Goal: Task Accomplishment & Management: Use online tool/utility

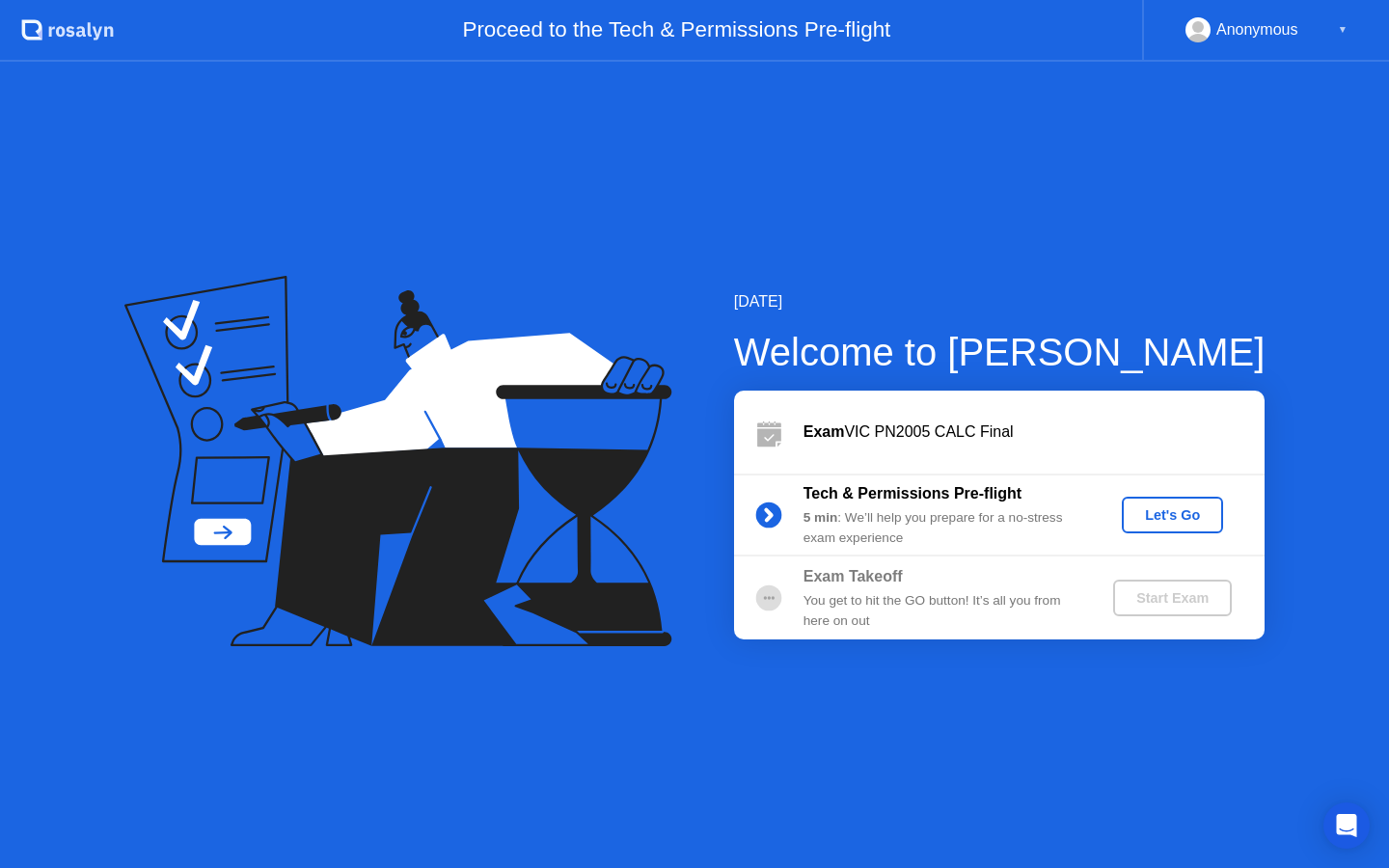
click at [1184, 516] on div "Let's Go" at bounding box center [1172, 515] width 86 height 16
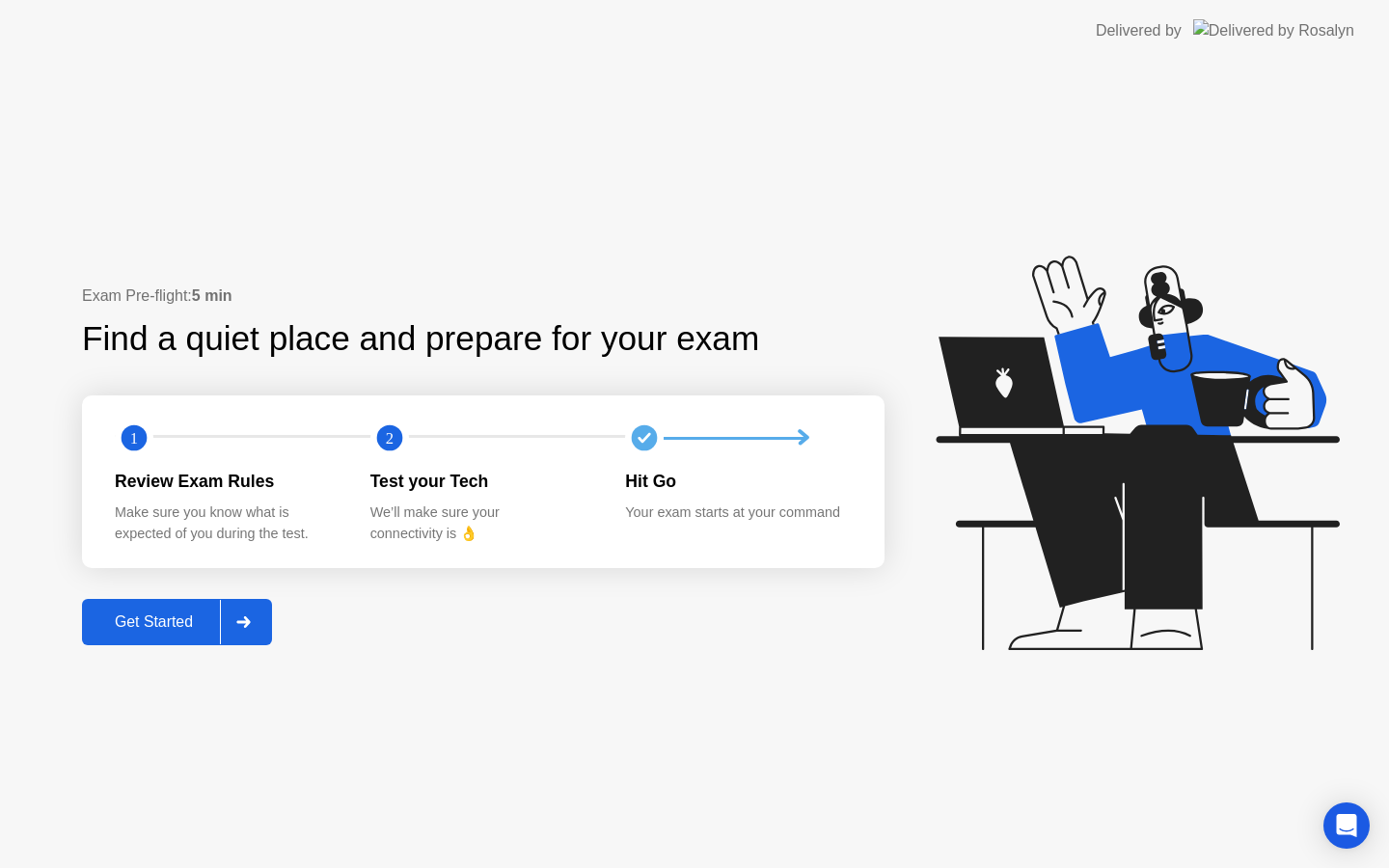
click at [189, 621] on div "Get Started" at bounding box center [153, 621] width 132 height 17
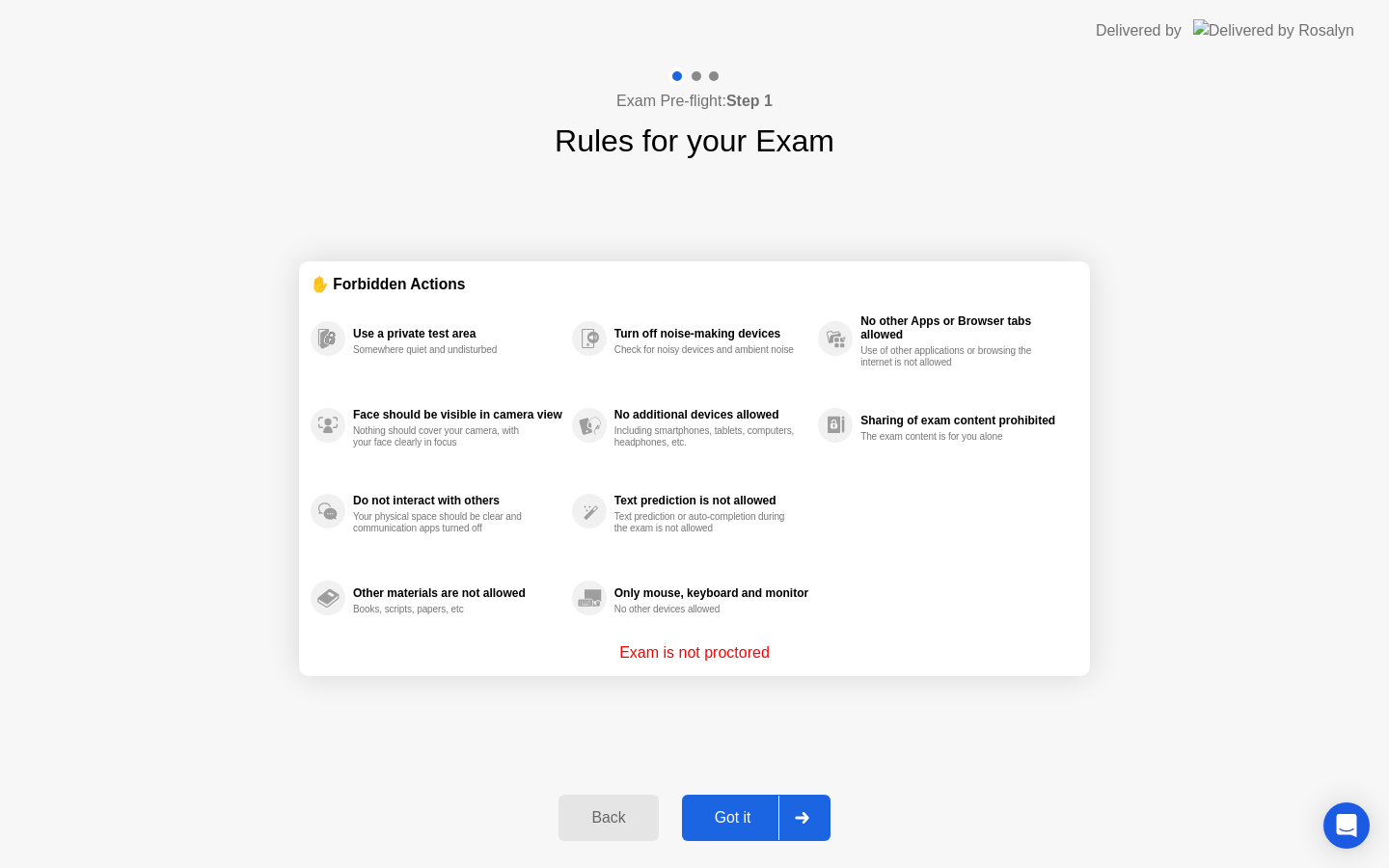
click at [772, 820] on div "Got it" at bounding box center [732, 817] width 90 height 17
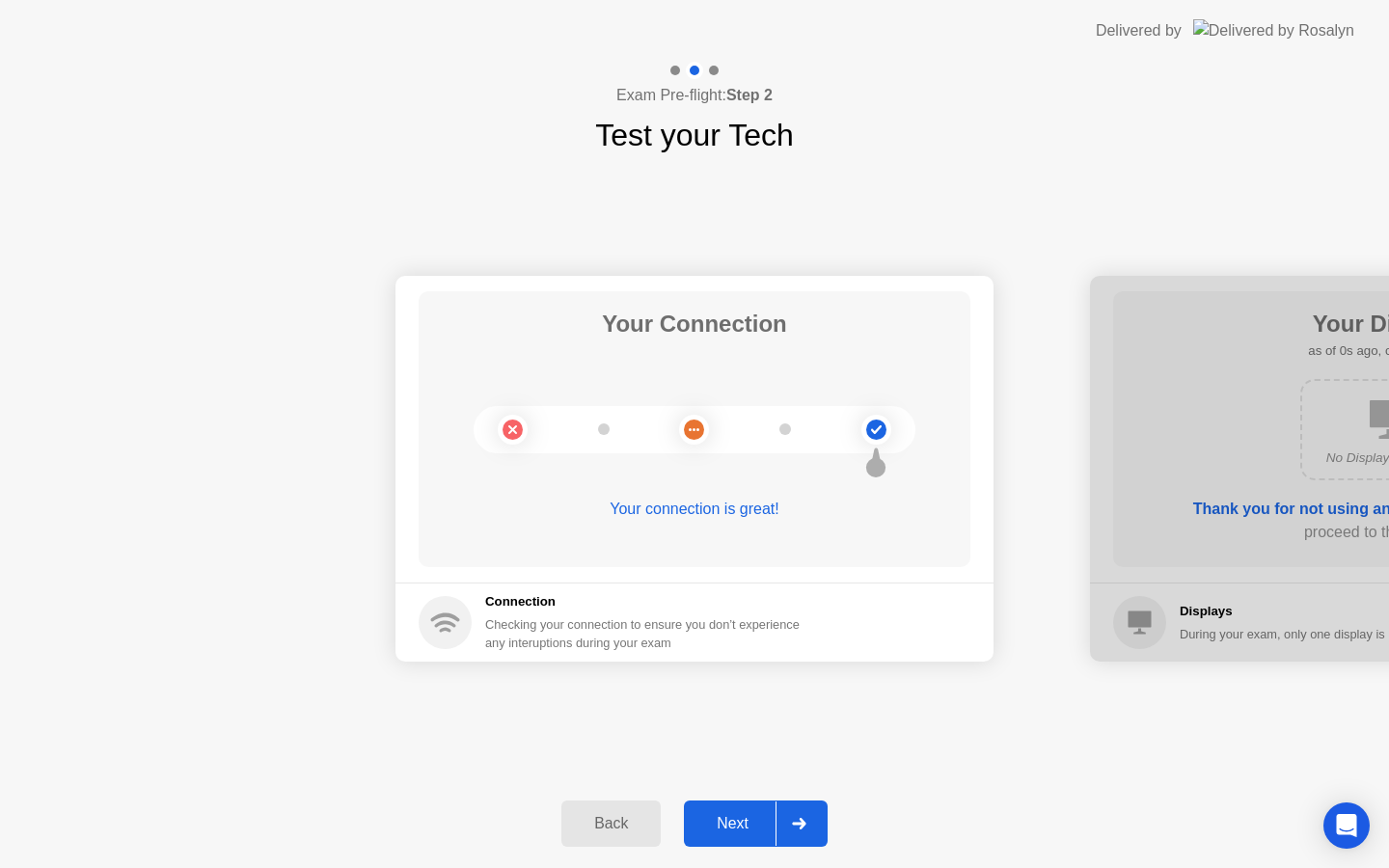
click at [735, 819] on div "Next" at bounding box center [732, 823] width 86 height 17
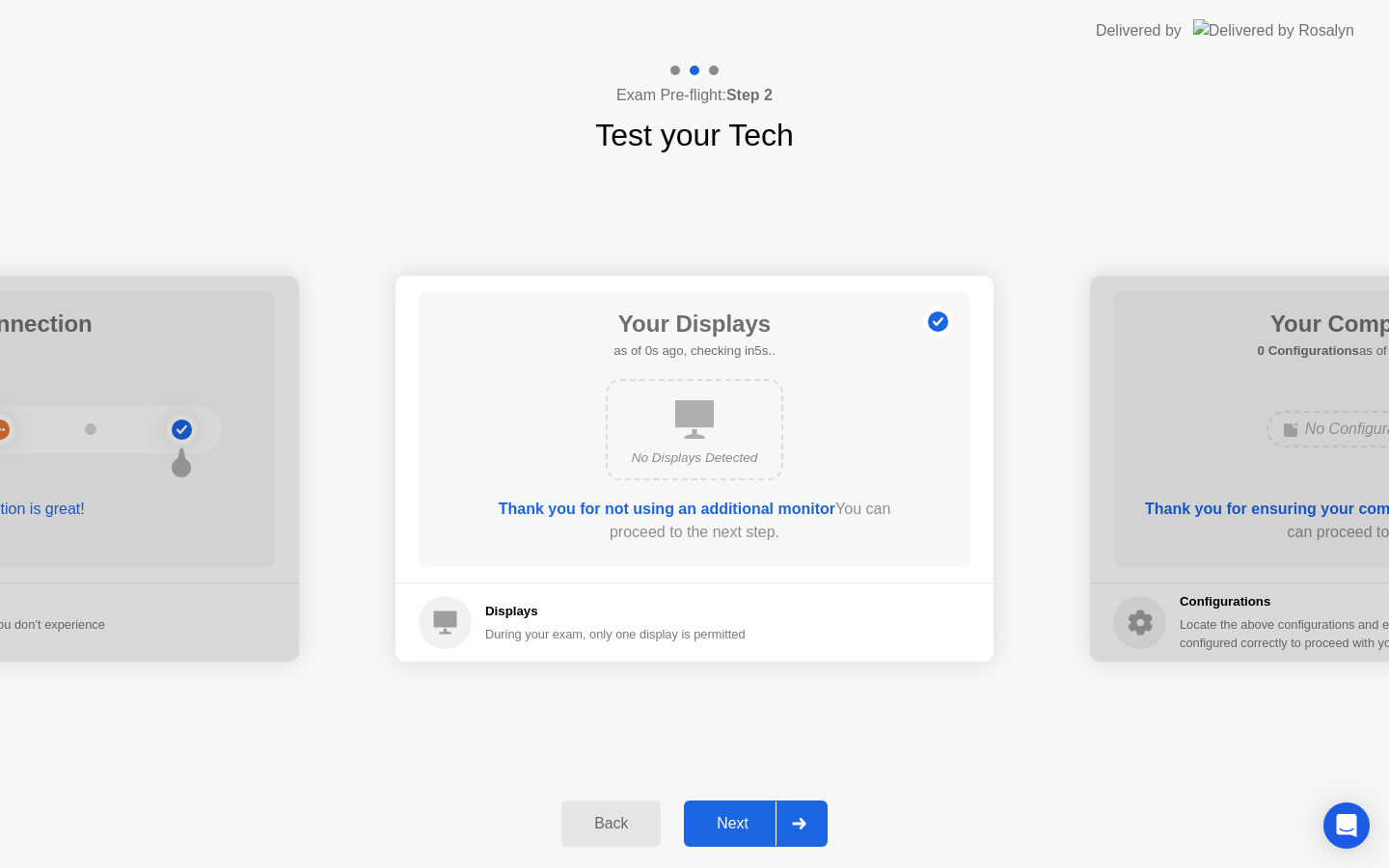
click at [735, 818] on div "Next" at bounding box center [732, 823] width 86 height 17
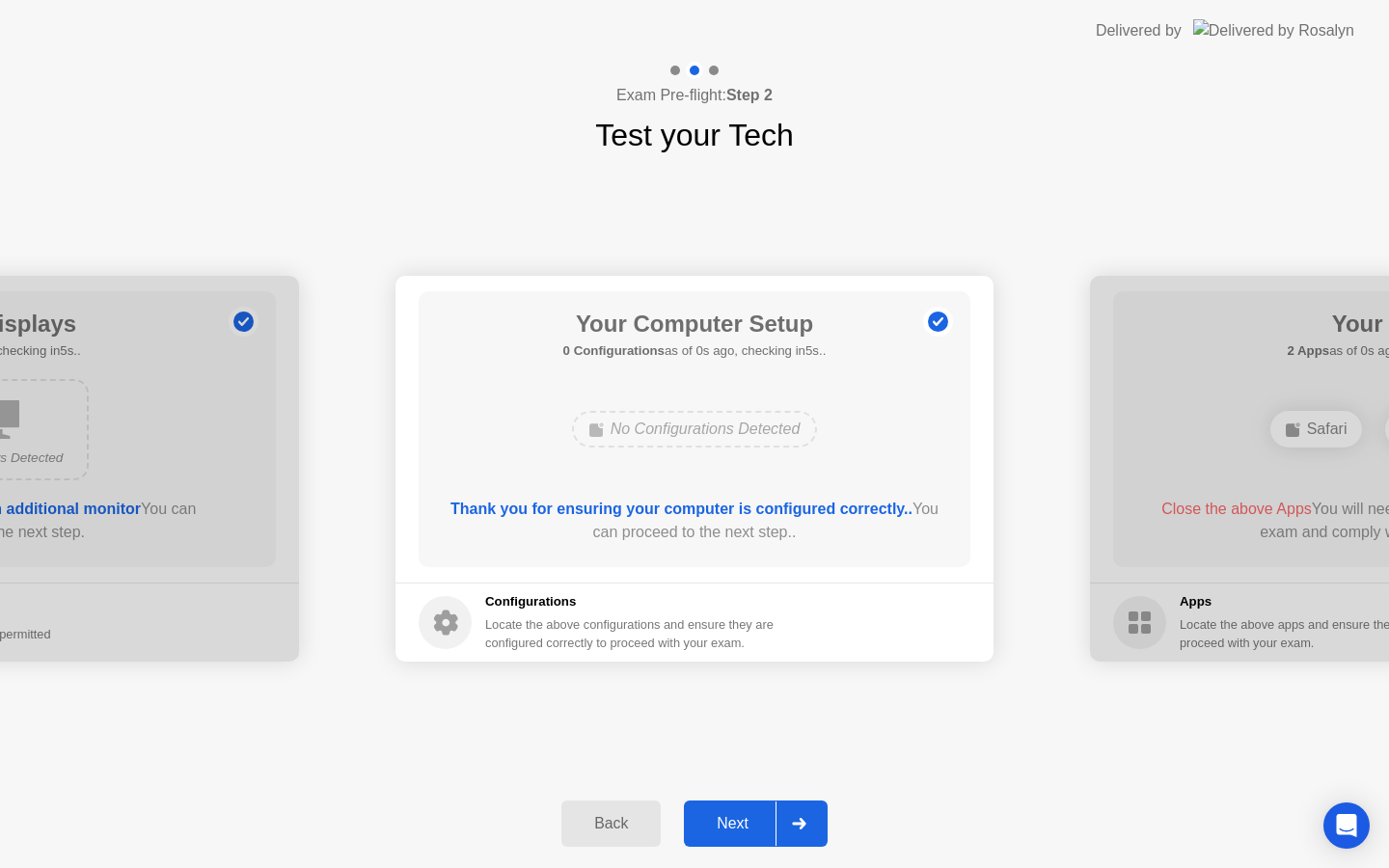
click at [735, 818] on div "Next" at bounding box center [732, 823] width 86 height 17
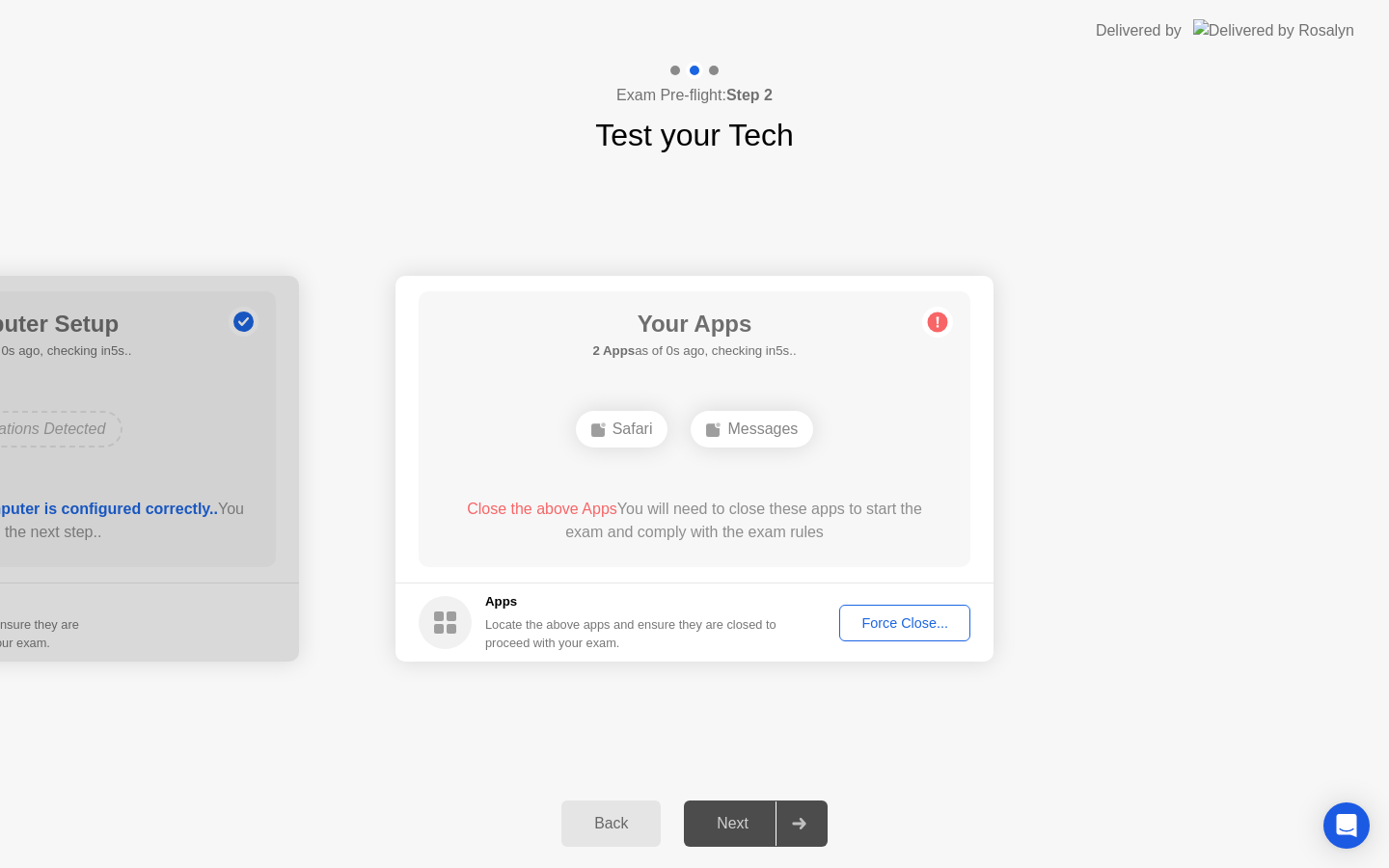
click at [734, 815] on div "Next" at bounding box center [732, 823] width 86 height 17
click at [879, 631] on div "Force Close..." at bounding box center [905, 623] width 118 height 16
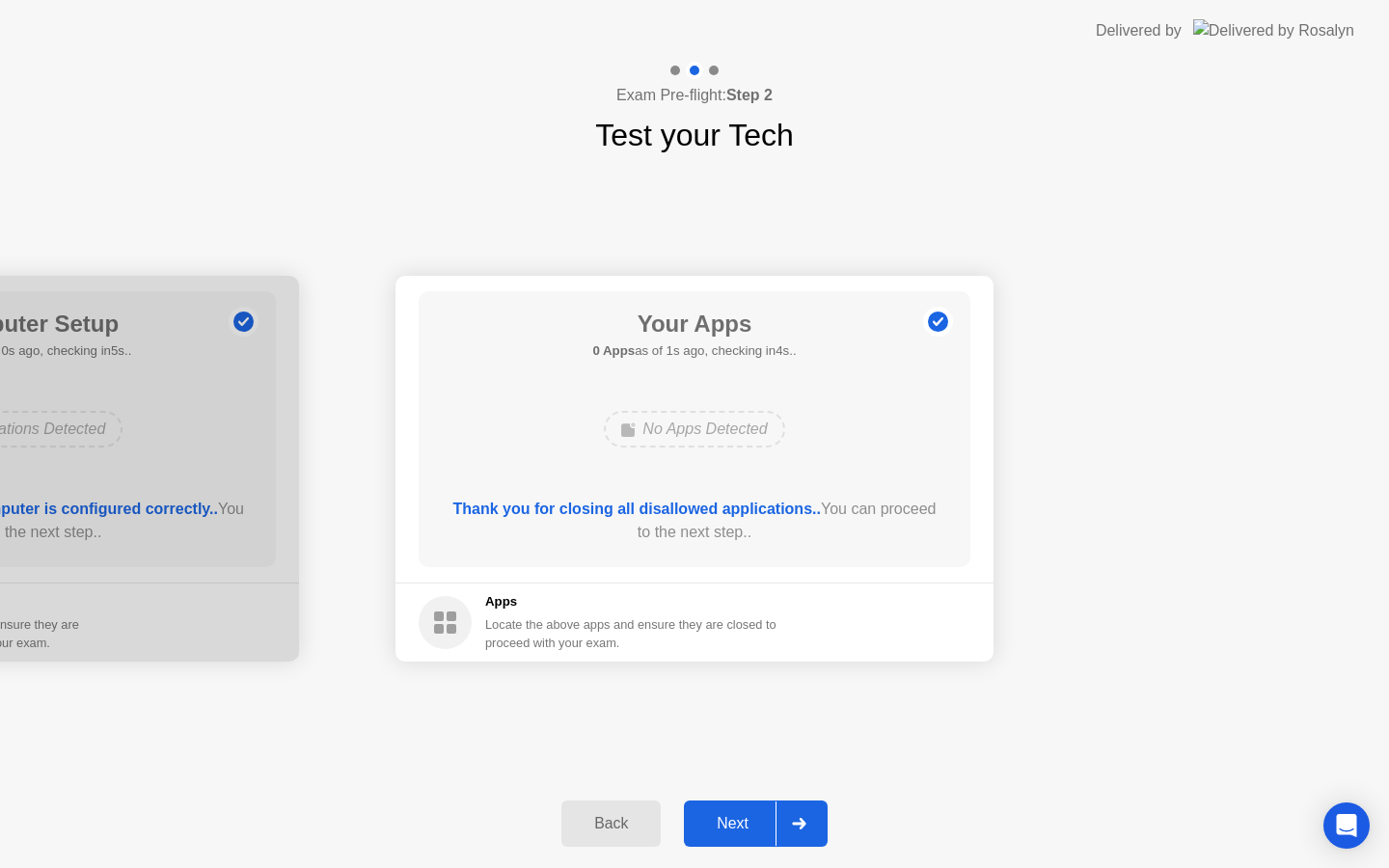
click at [764, 807] on button "Next" at bounding box center [755, 823] width 144 height 47
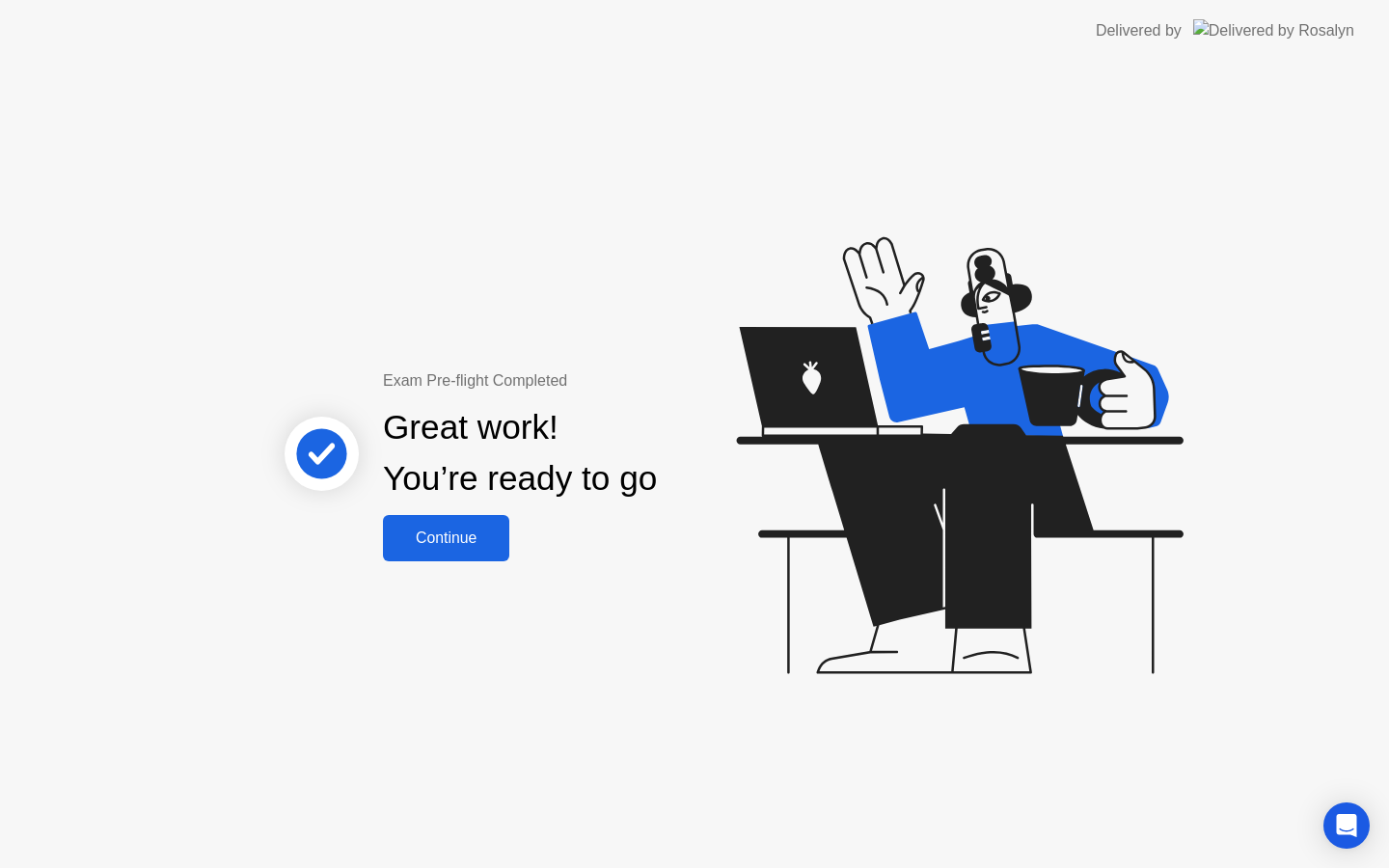
click at [428, 545] on div "Continue" at bounding box center [446, 538] width 115 height 17
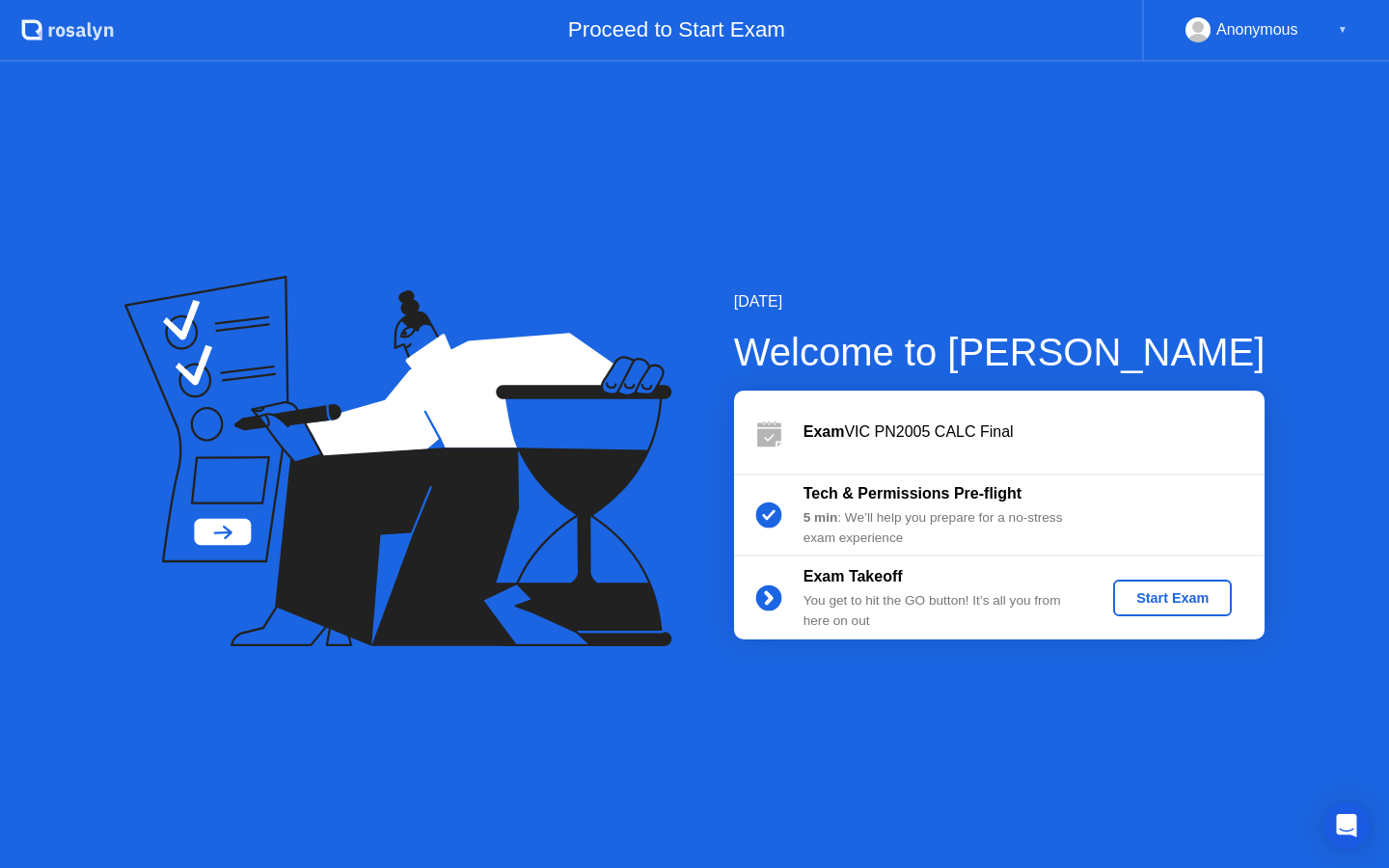
click at [1190, 596] on div "Start Exam" at bounding box center [1173, 598] width 103 height 16
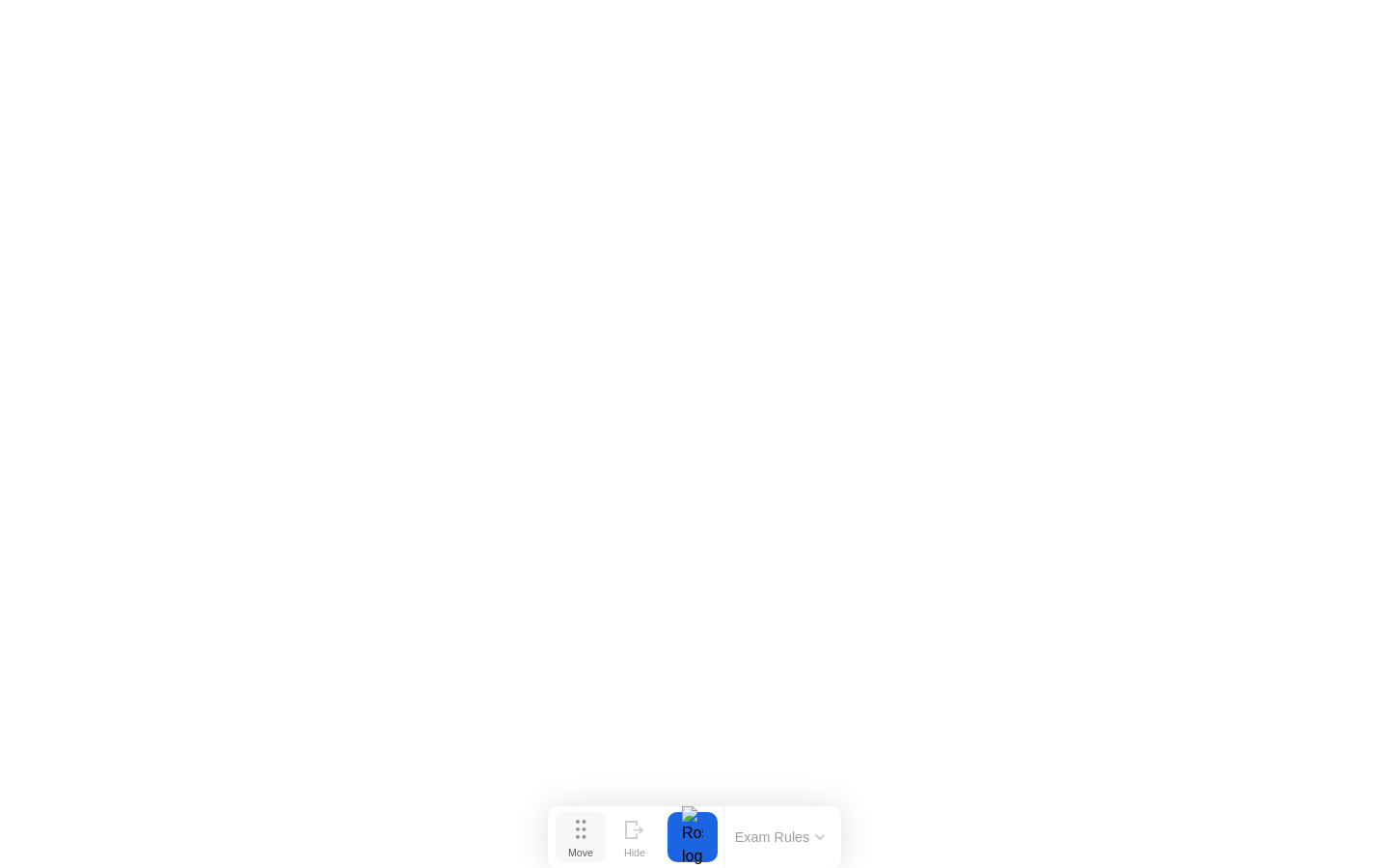
click at [575, 852] on div "Move" at bounding box center [580, 853] width 25 height 12
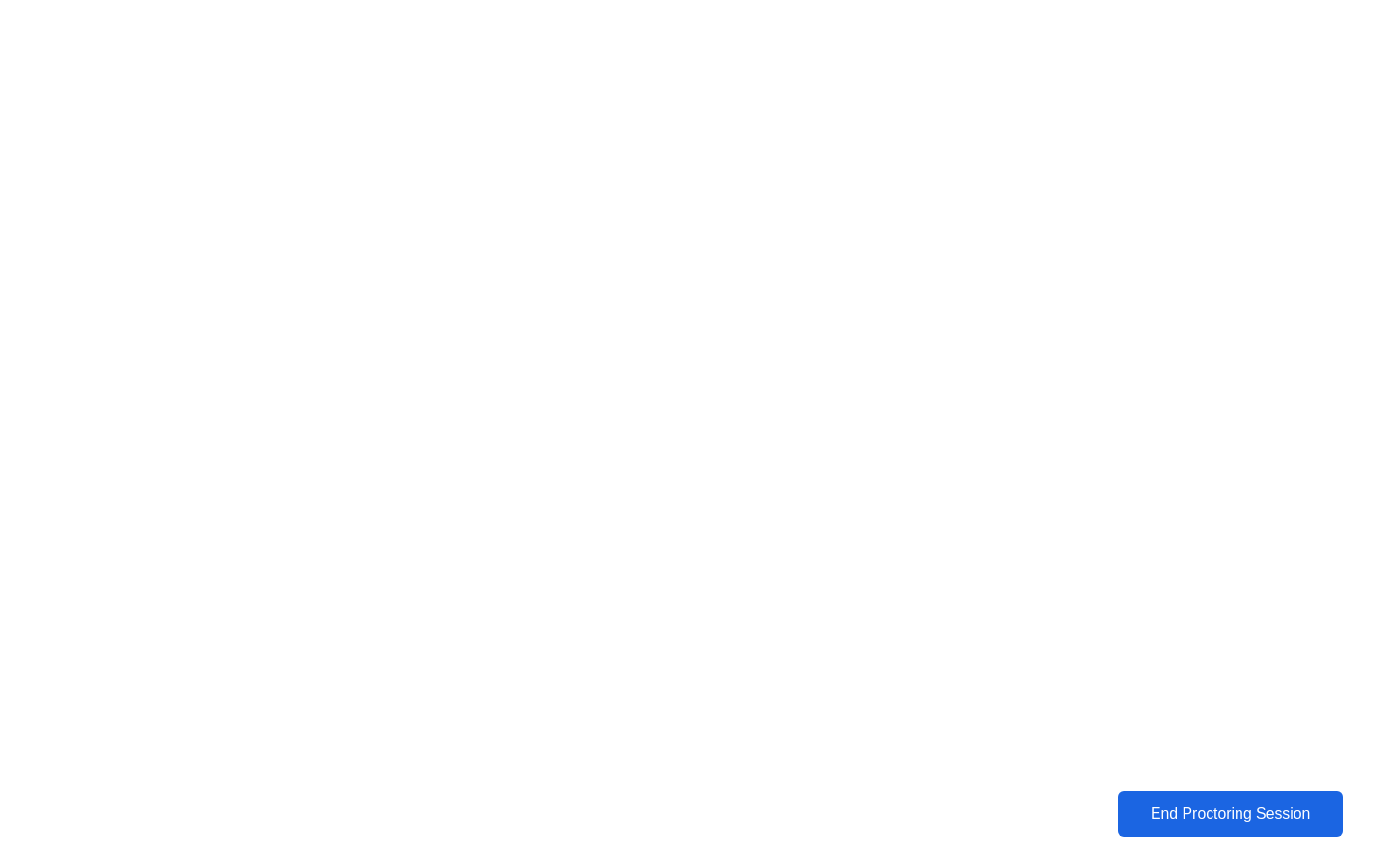
click at [1218, 815] on div "End Proctoring Session" at bounding box center [1230, 813] width 226 height 18
